Goal: Check status: Check status

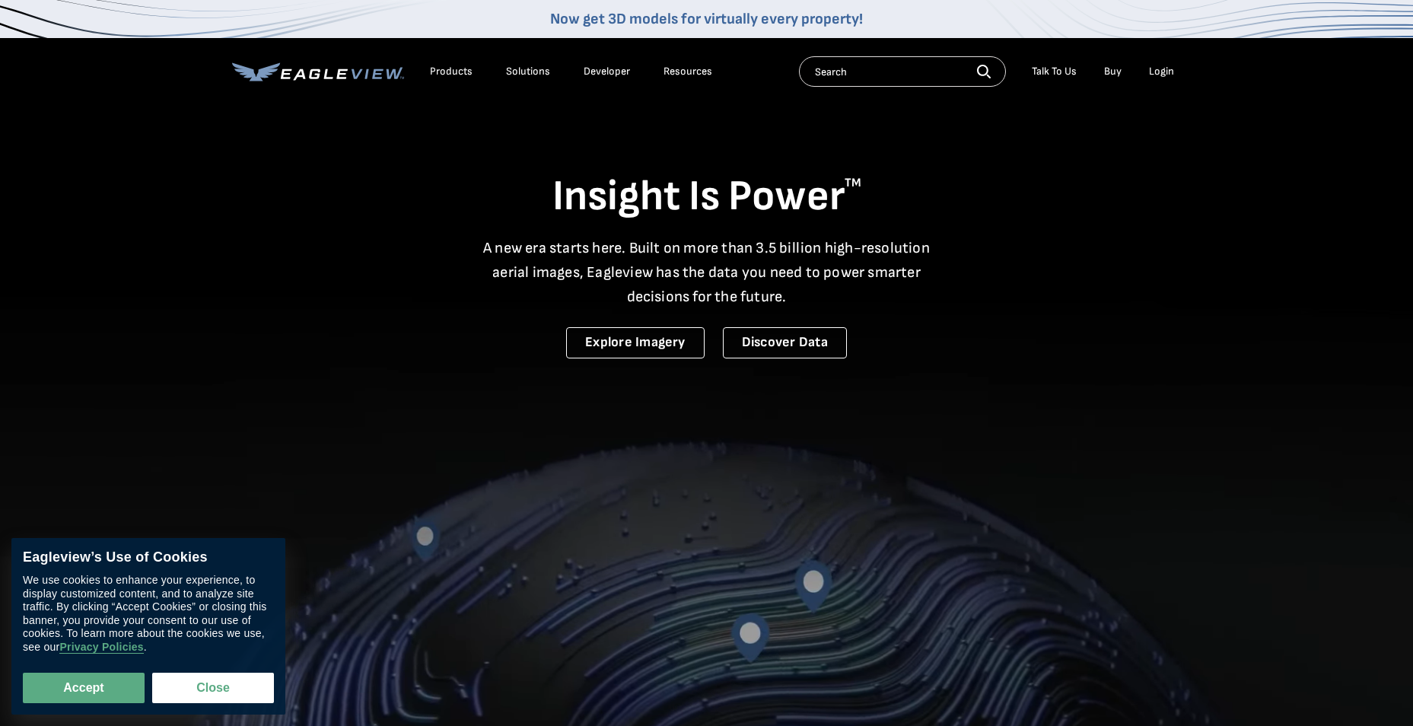
click at [1163, 74] on div "Login" at bounding box center [1161, 72] width 25 height 14
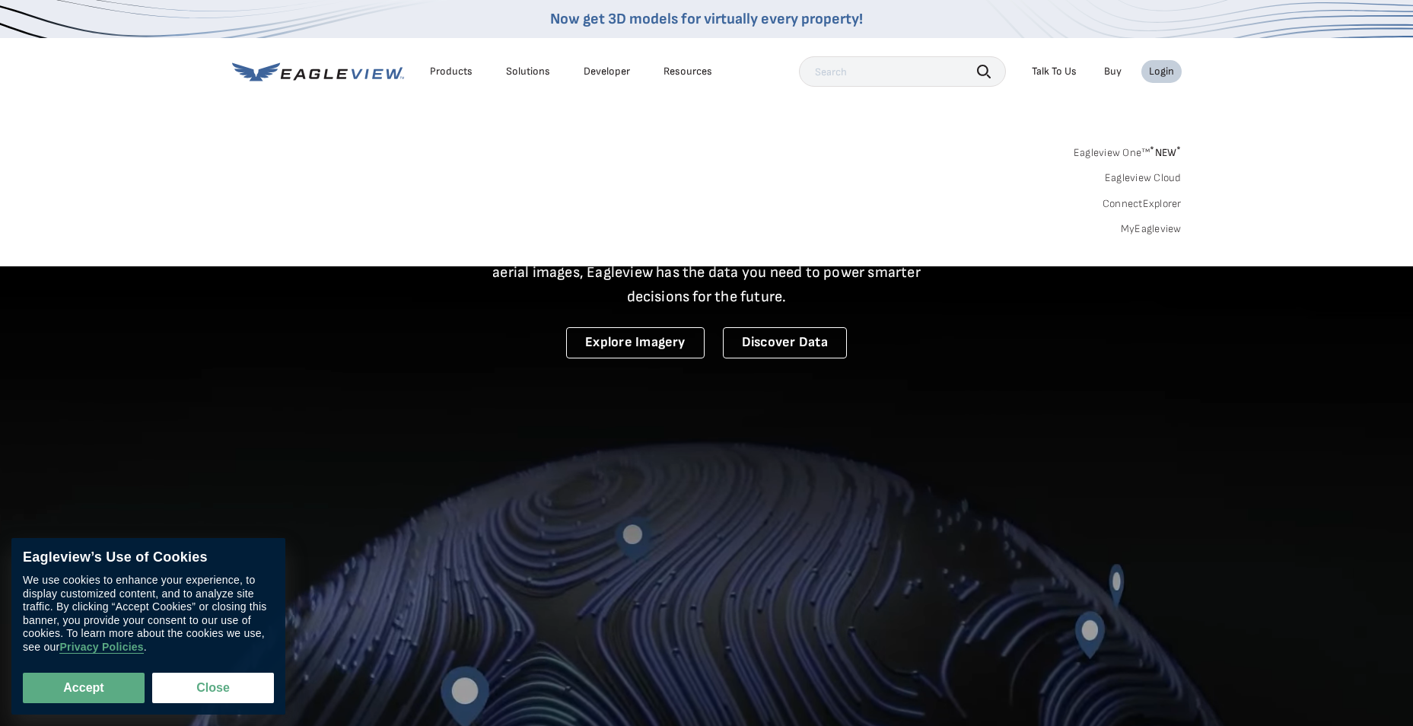
click at [1155, 229] on link "MyEagleview" at bounding box center [1150, 229] width 61 height 14
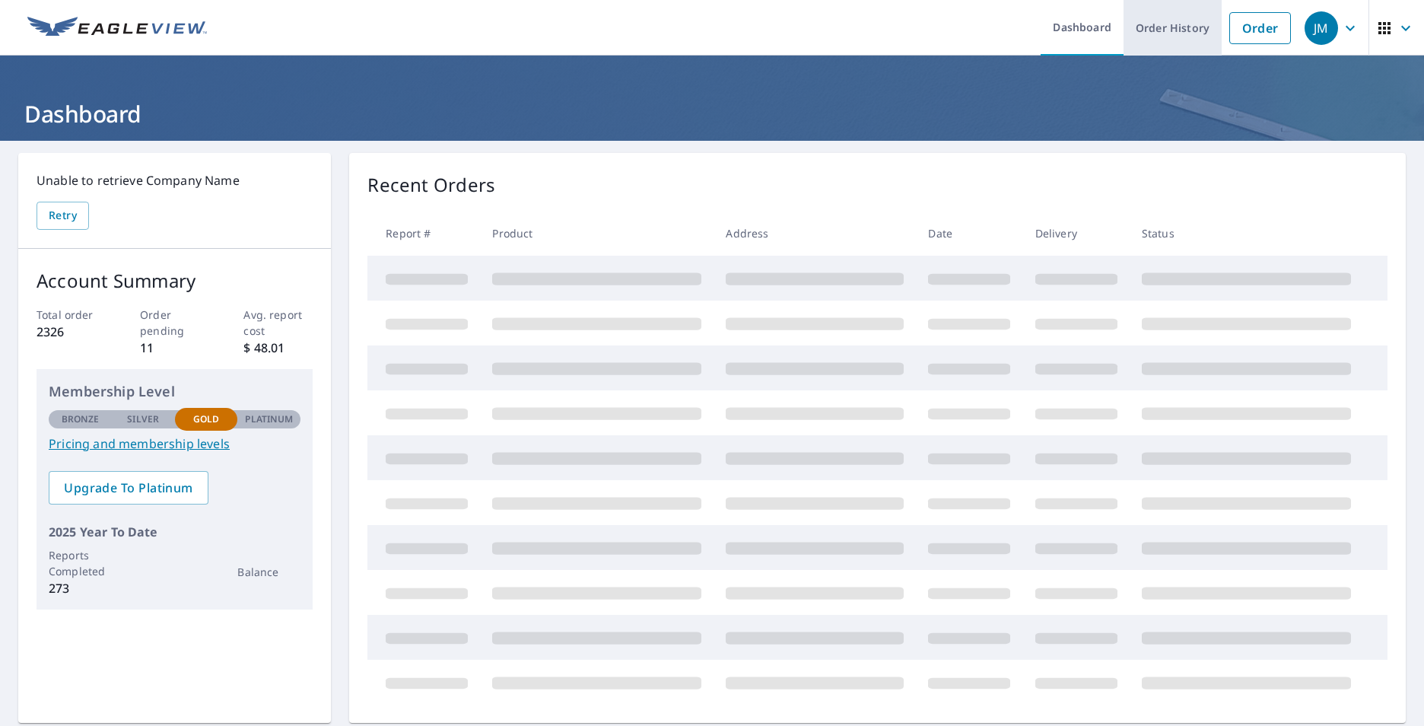
click at [1143, 33] on link "Order History" at bounding box center [1172, 28] width 98 height 56
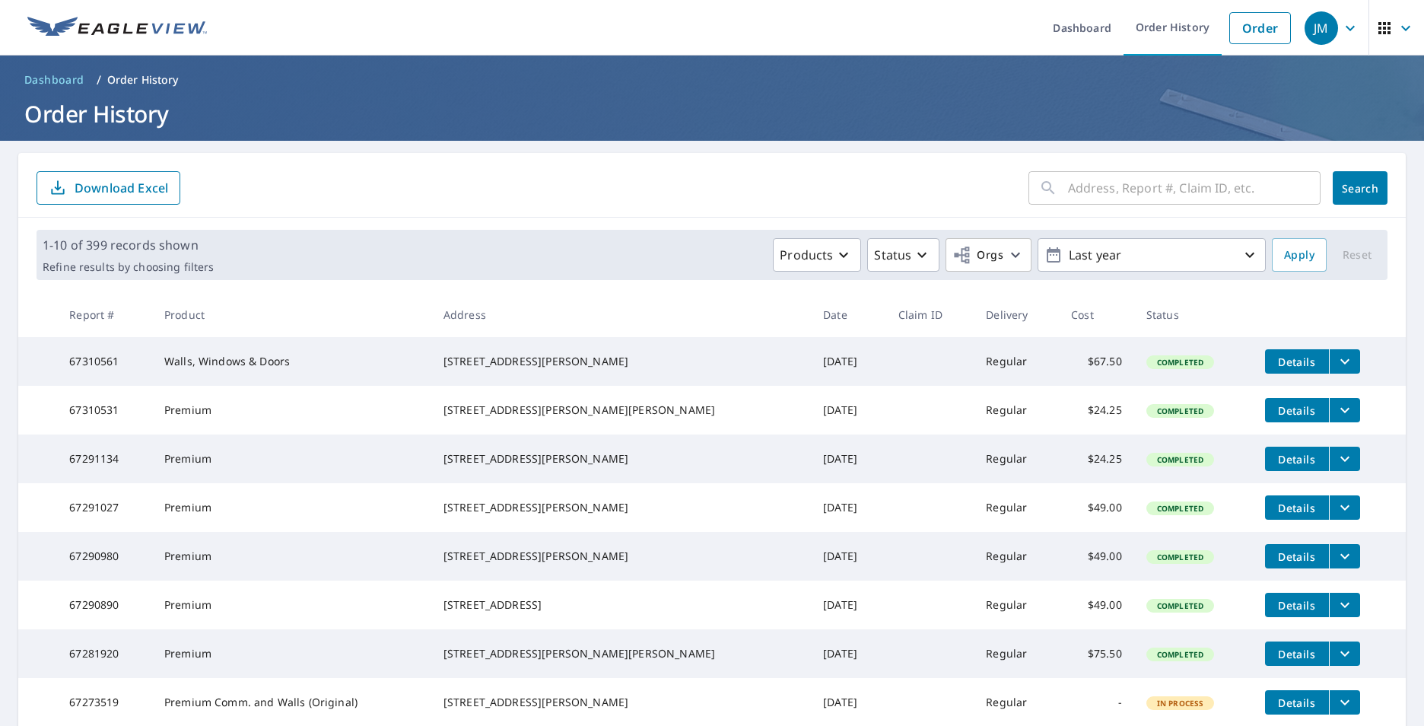
click at [1111, 195] on input "text" at bounding box center [1194, 188] width 253 height 43
type input "1690"
click at [1345, 184] on span "Search" at bounding box center [1360, 188] width 30 height 14
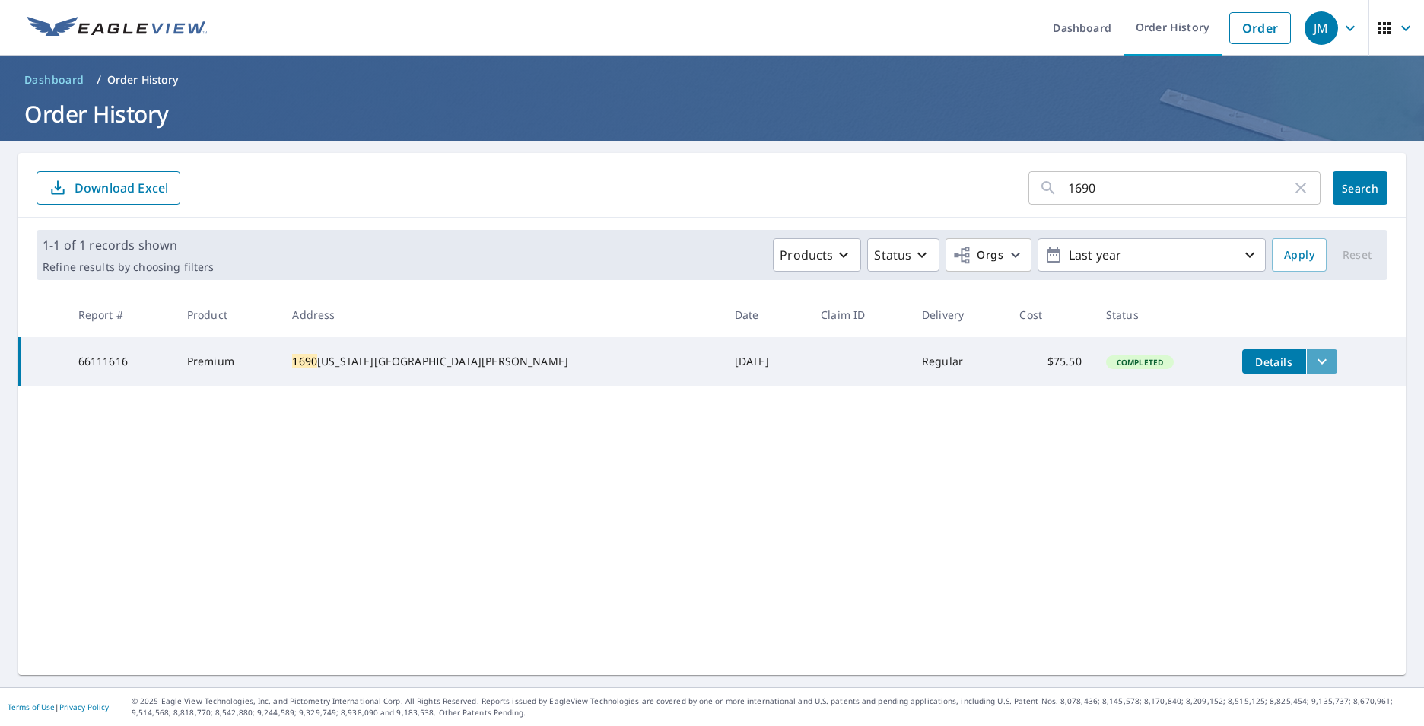
click at [1313, 361] on icon "filesDropdownBtn-66111616" at bounding box center [1322, 361] width 18 height 18
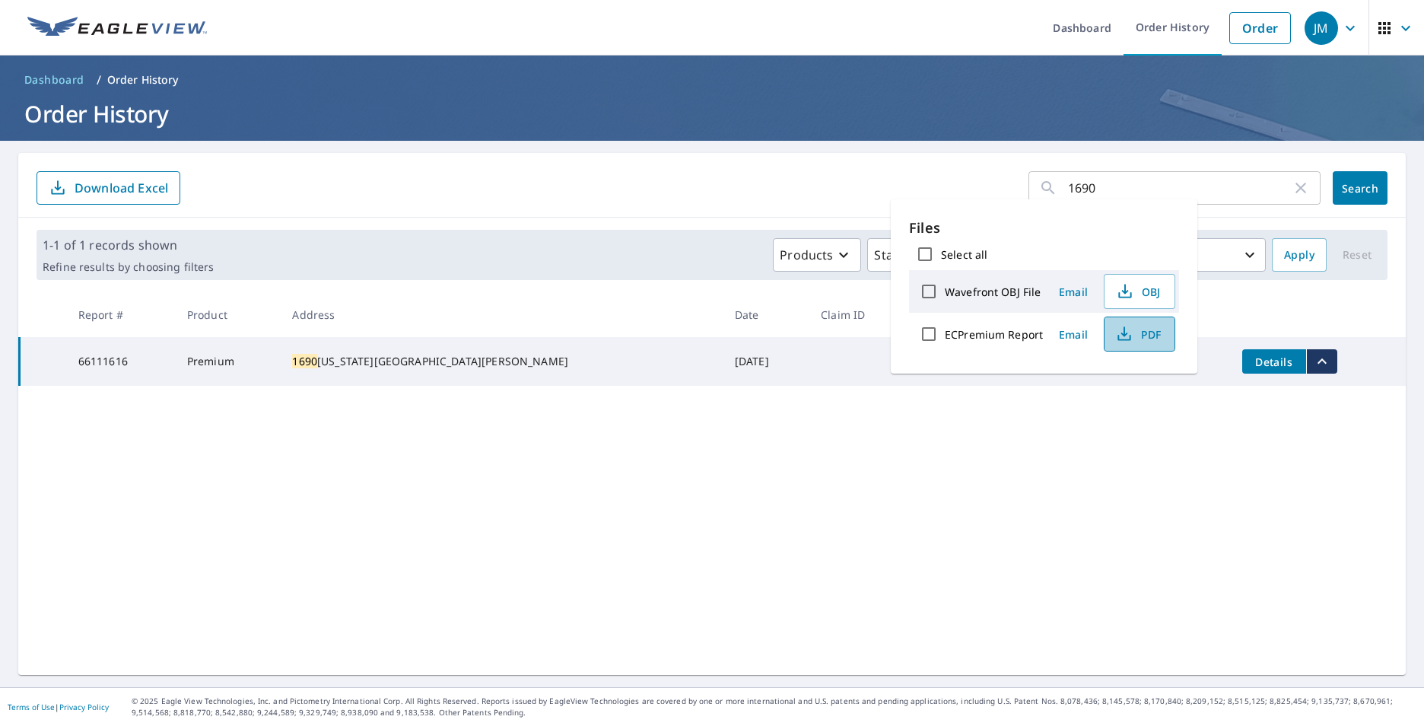
click at [1133, 333] on span "PDF" at bounding box center [1138, 334] width 49 height 18
